Goal: Find specific page/section: Find specific page/section

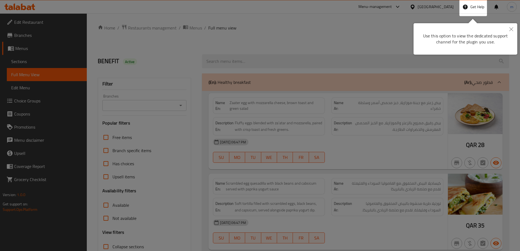
click at [509, 26] on button "Close" at bounding box center [511, 29] width 12 height 13
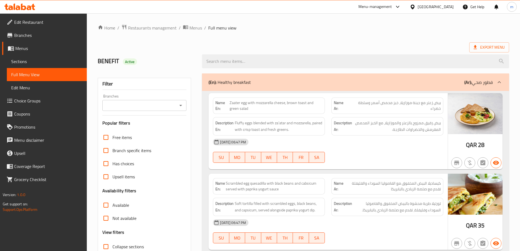
click at [379, 47] on div "Export Menu" at bounding box center [303, 47] width 411 height 10
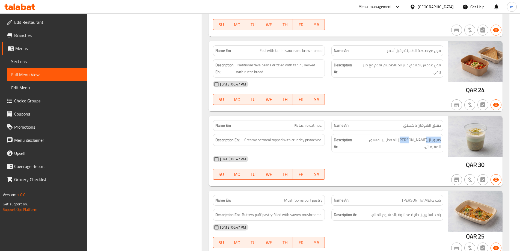
drag, startPoint x: 418, startPoint y: 139, endPoint x: 442, endPoint y: 143, distance: 23.8
click at [442, 143] on div "Description Ar: دقيق ال[PERSON_NAME] المغطى بالفستق المقرمش." at bounding box center [387, 143] width 112 height 18
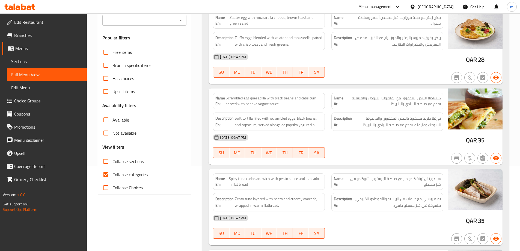
scroll to position [0, 0]
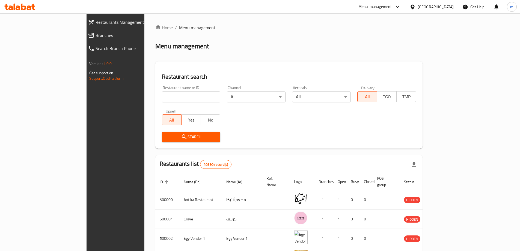
click at [448, 6] on div "Egypt" at bounding box center [436, 7] width 36 height 6
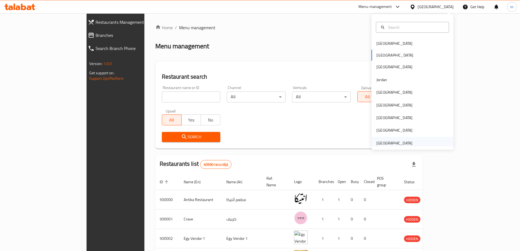
click at [402, 142] on div "United Arab Emirates" at bounding box center [394, 143] width 36 height 6
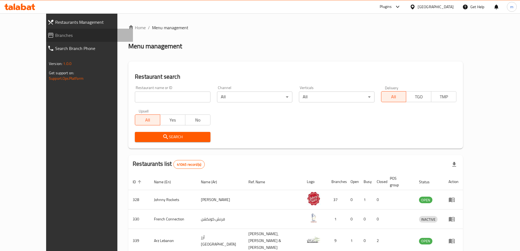
click at [55, 34] on span "Branches" at bounding box center [91, 35] width 73 height 7
